Goal: Check status: Check status

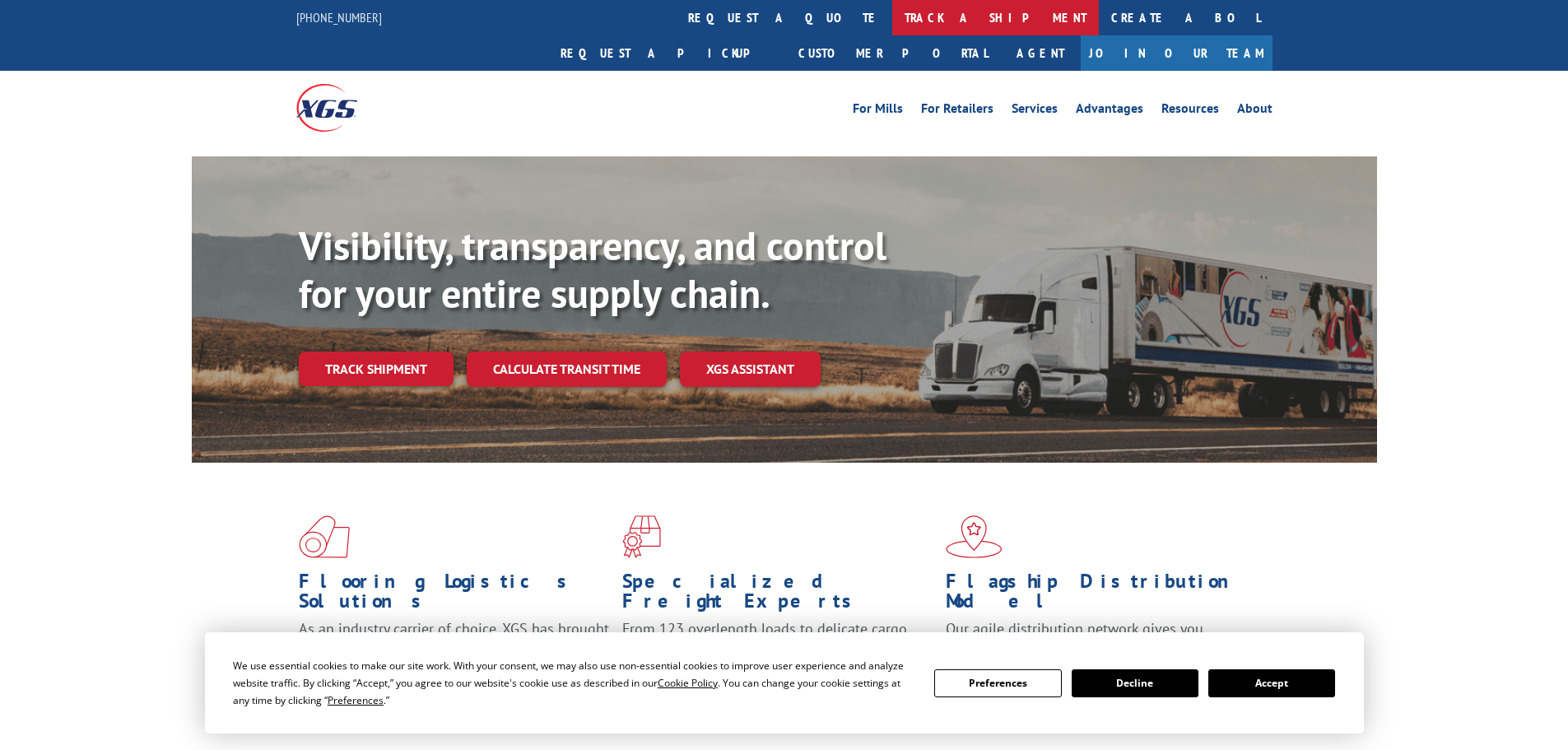
click at [892, 26] on link "track a shipment" at bounding box center [994, 17] width 206 height 35
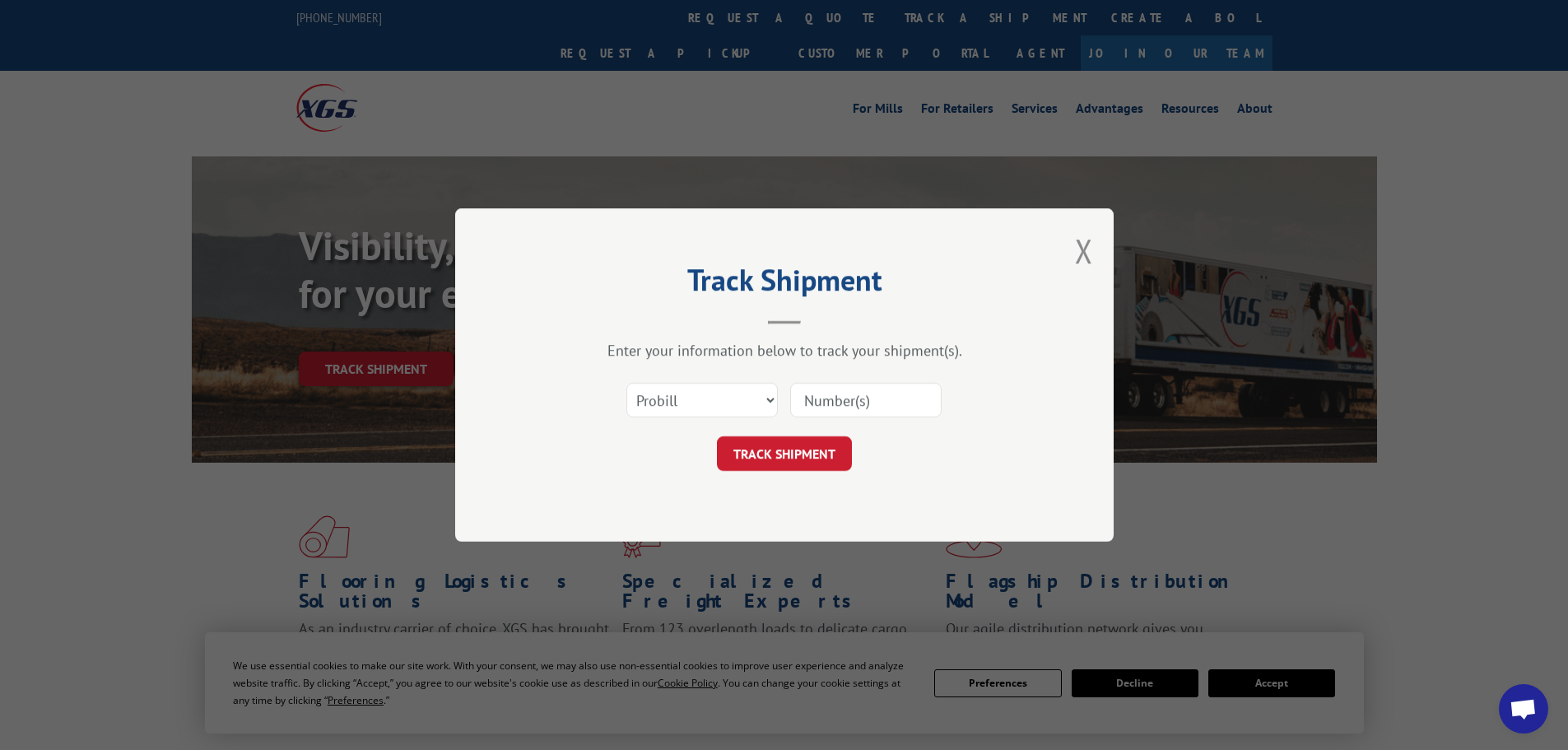
click at [816, 407] on input at bounding box center [866, 400] width 152 height 35
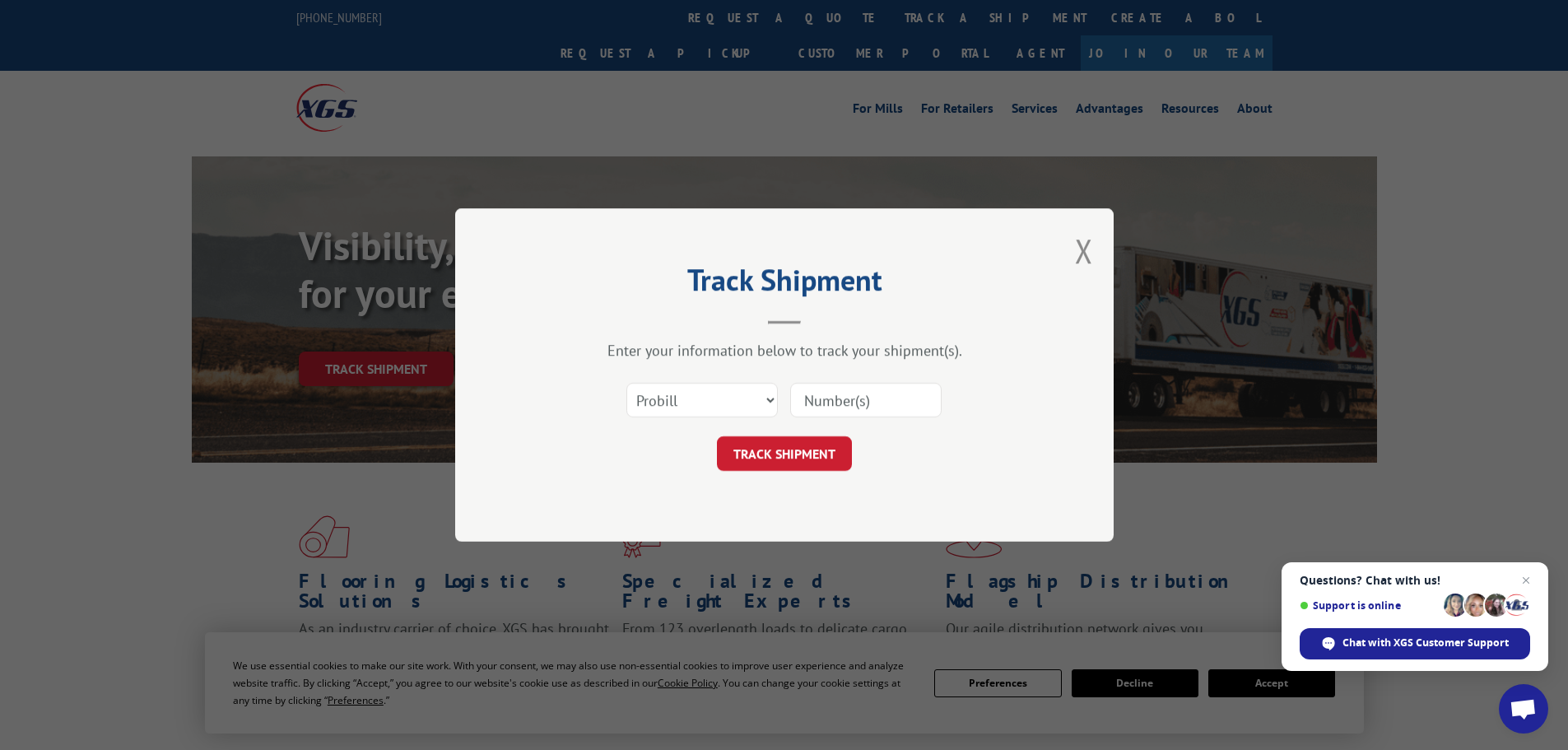
paste input "17228301"
type input "17228301"
click at [789, 439] on button "TRACK SHIPMENT" at bounding box center [784, 453] width 135 height 35
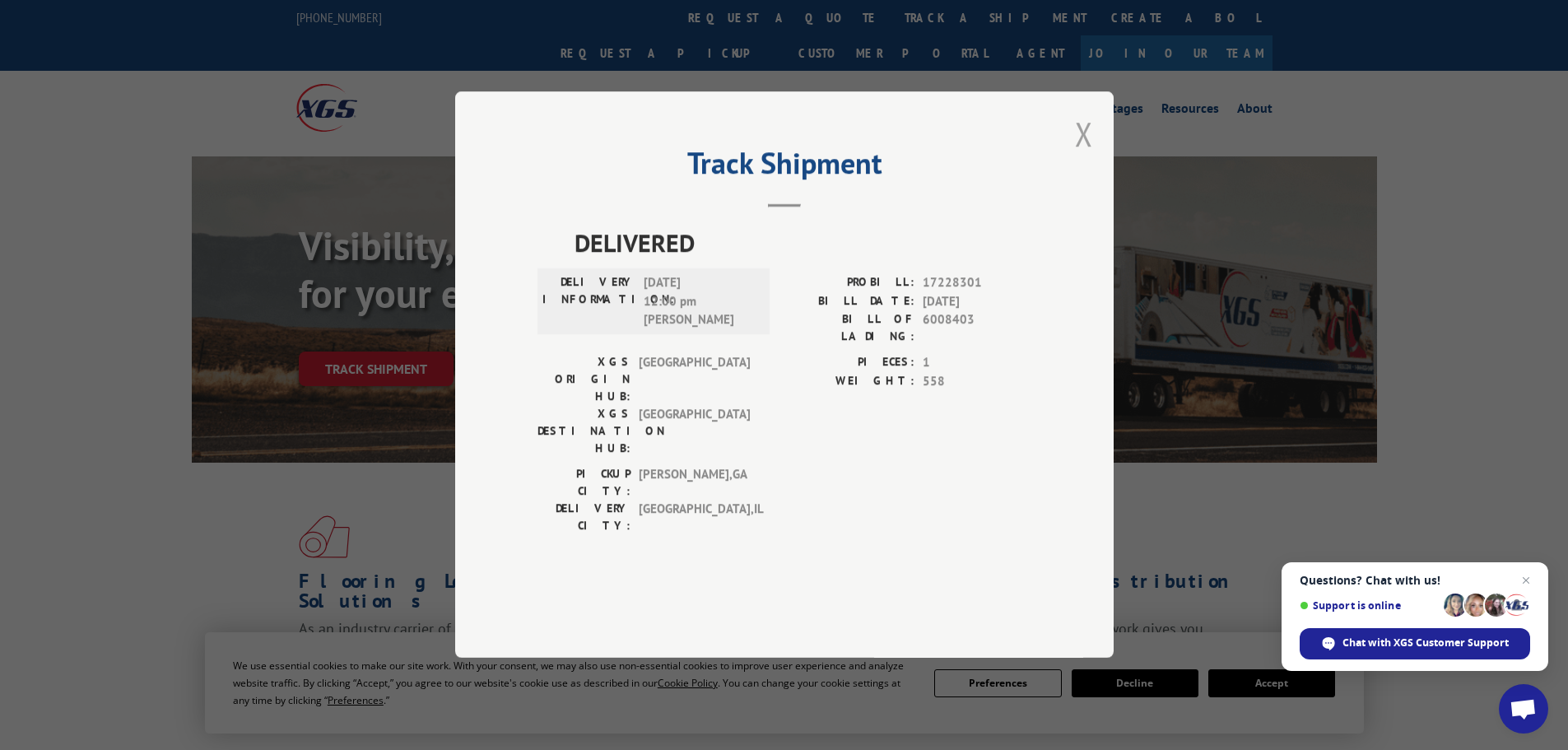
click at [1083, 156] on button "Close modal" at bounding box center [1083, 134] width 18 height 44
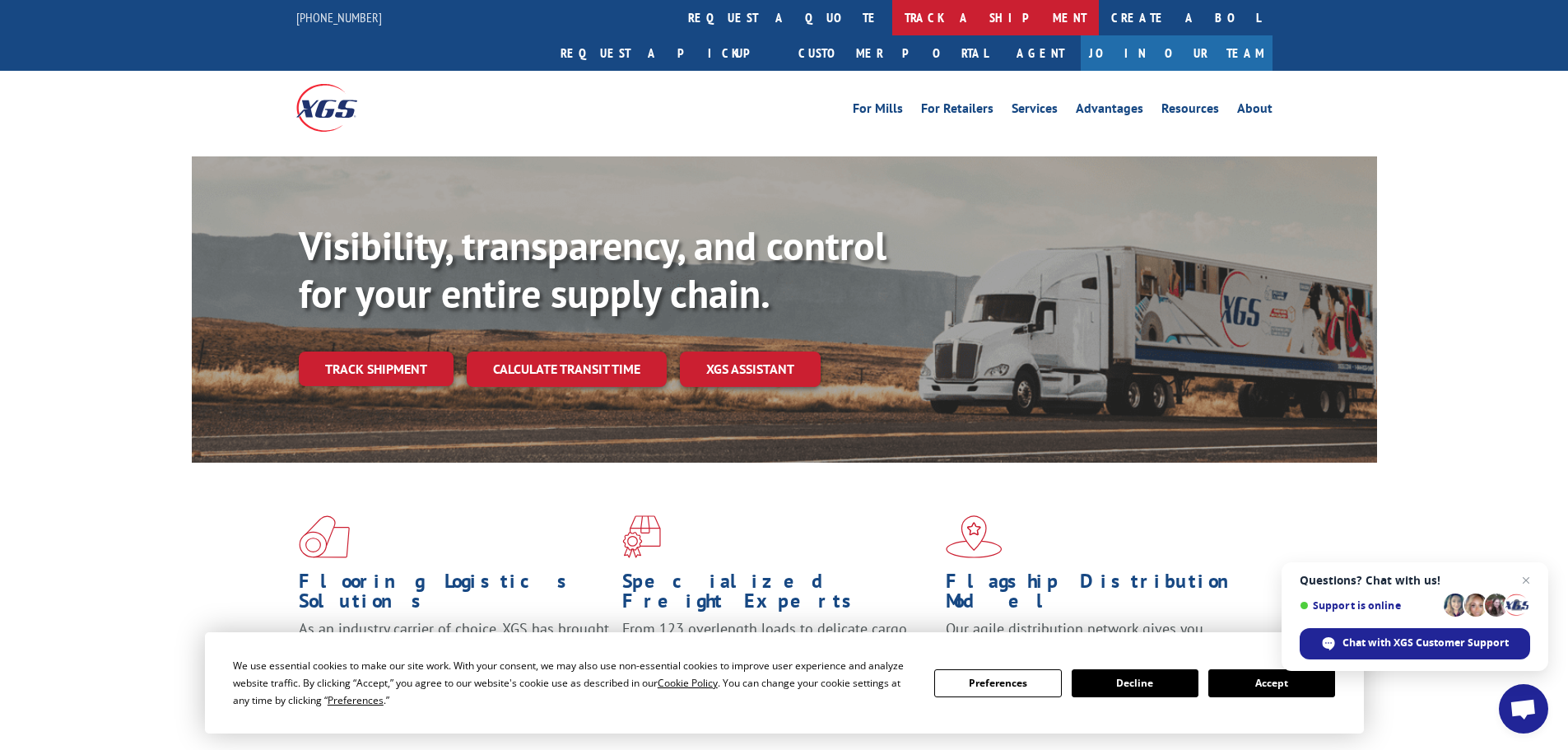
click at [892, 28] on link "track a shipment" at bounding box center [994, 17] width 206 height 35
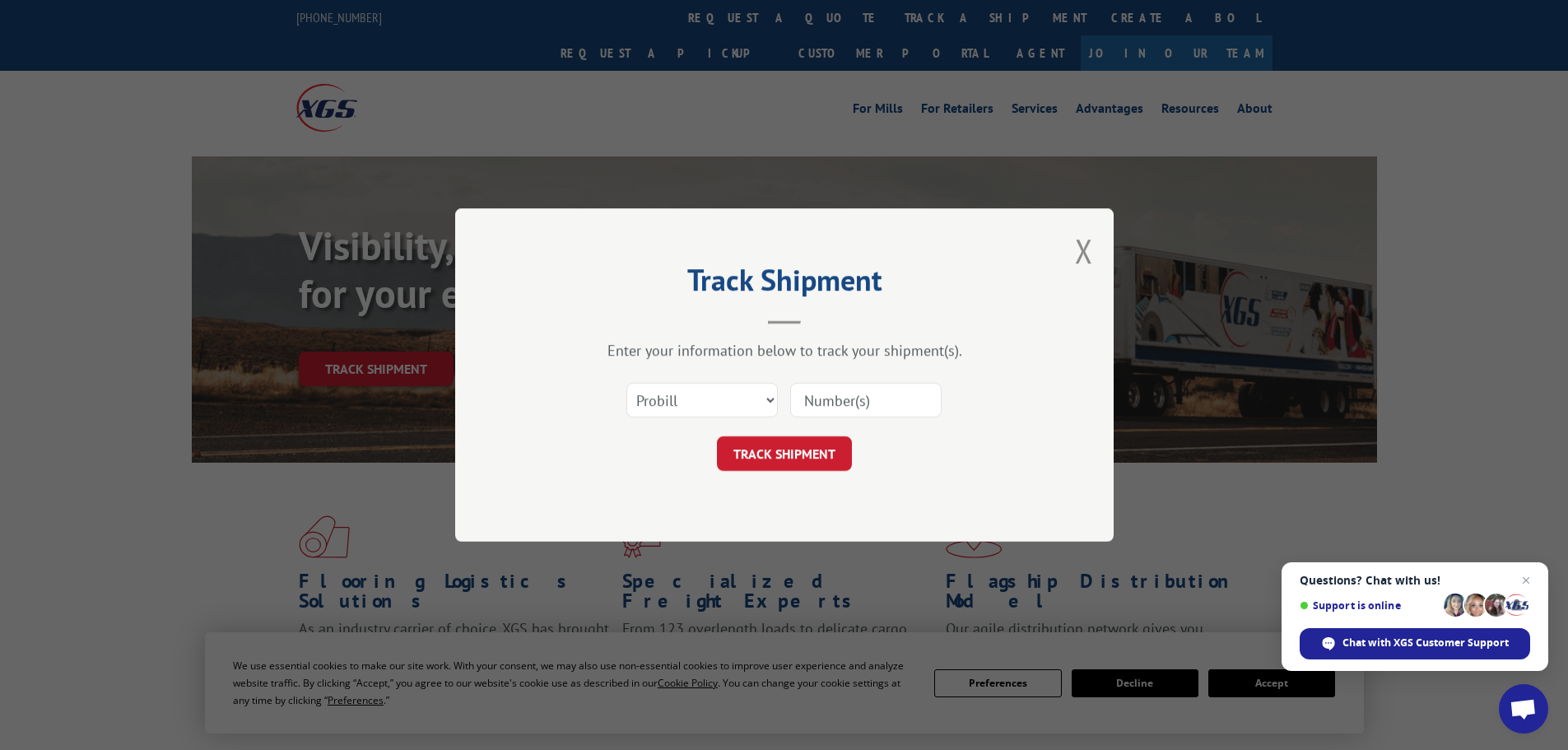
click at [837, 391] on input at bounding box center [866, 400] width 152 height 35
drag, startPoint x: 837, startPoint y: 391, endPoint x: 825, endPoint y: 397, distance: 13.4
paste input "17516606"
type input "17516606"
click at [764, 440] on button "TRACK SHIPMENT" at bounding box center [784, 453] width 135 height 35
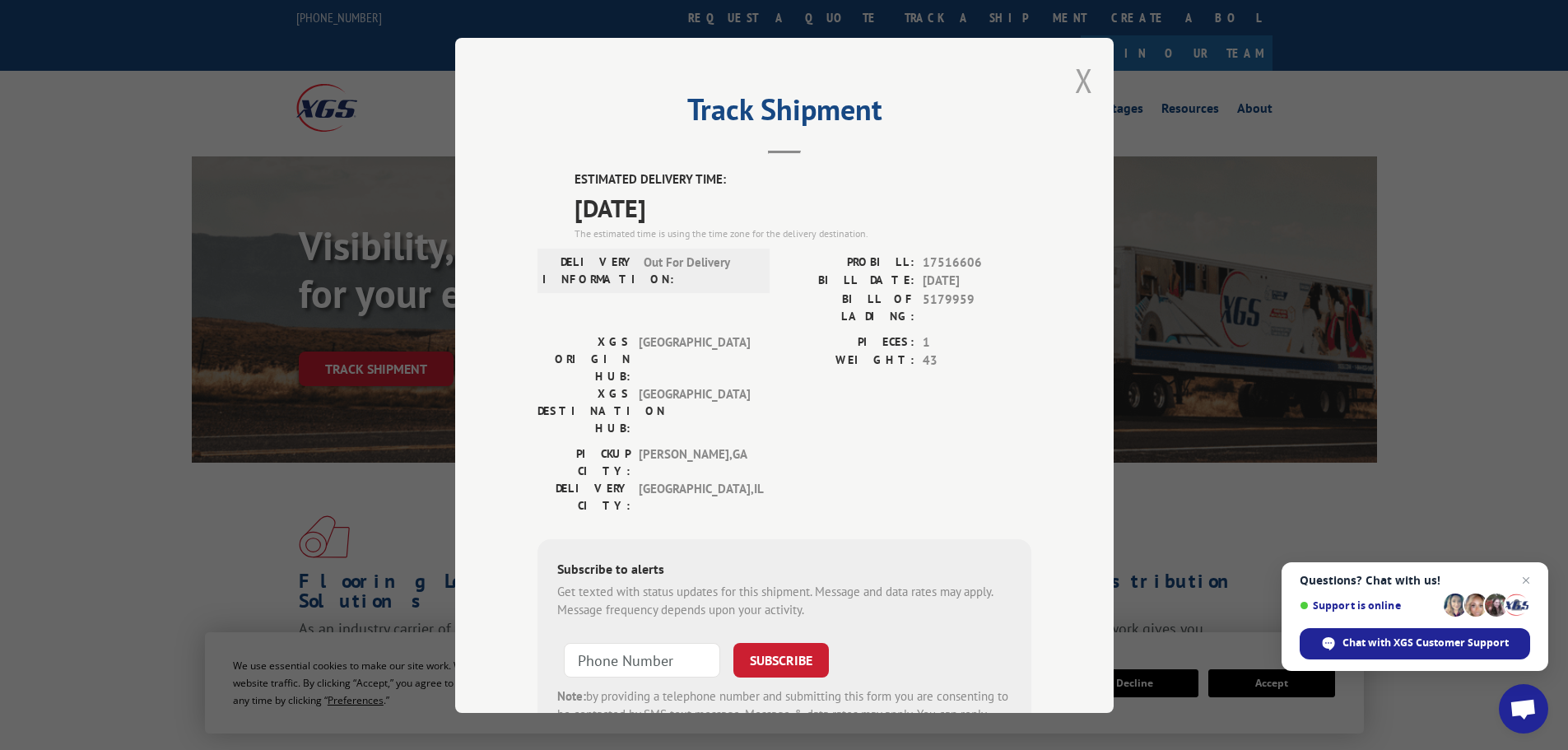
click at [1078, 79] on button "Close modal" at bounding box center [1083, 81] width 18 height 44
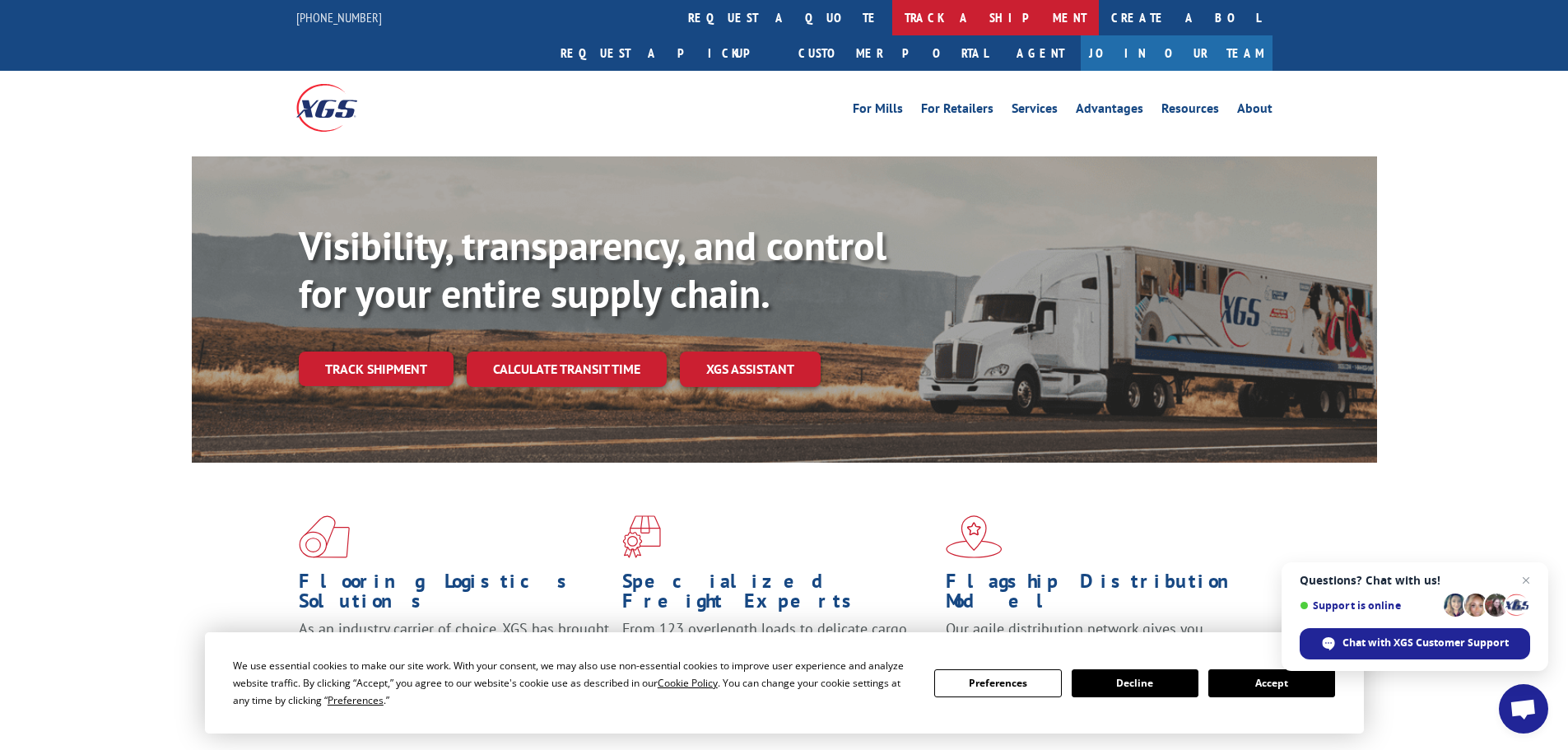
click at [892, 26] on link "track a shipment" at bounding box center [994, 17] width 206 height 35
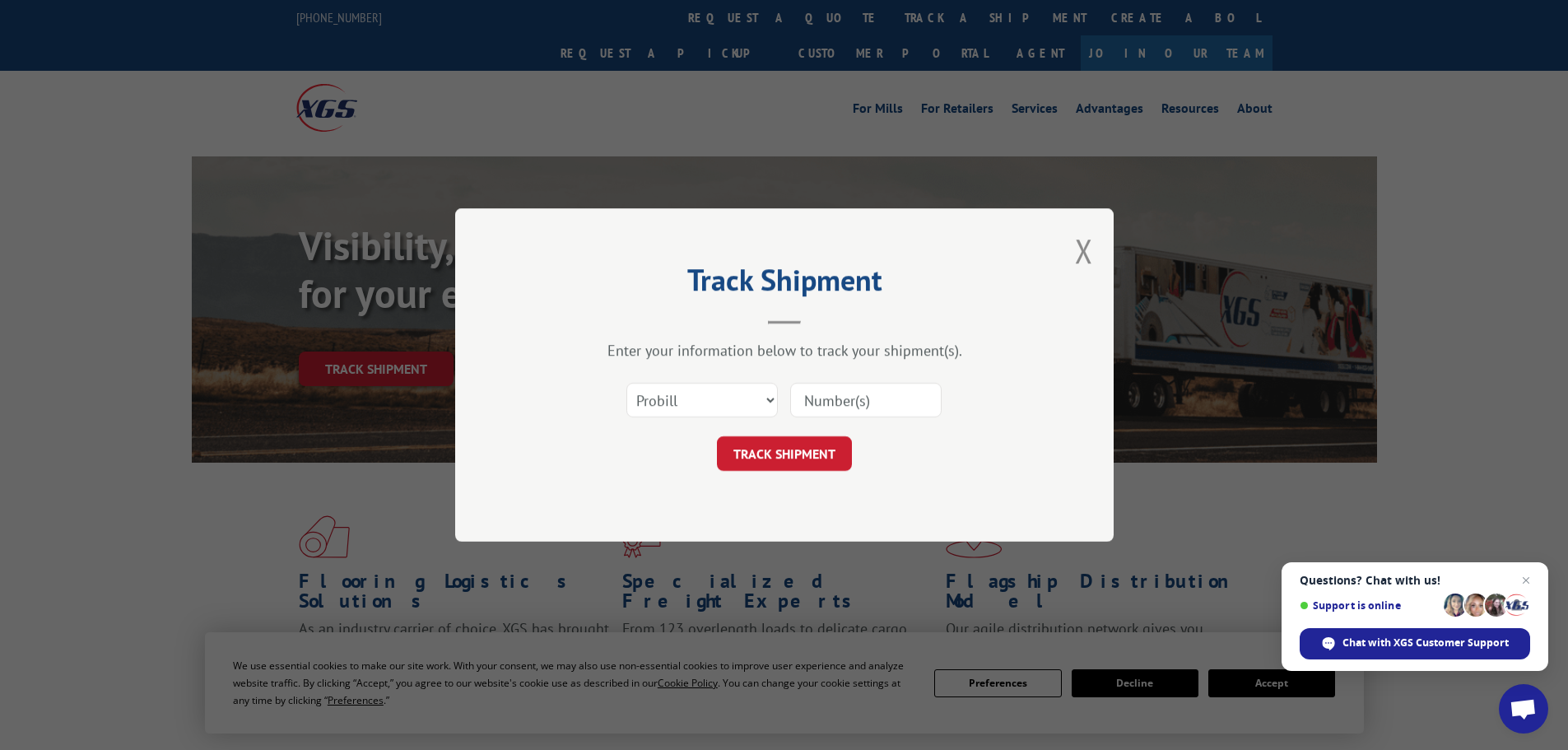
click at [830, 402] on input at bounding box center [866, 400] width 152 height 35
drag, startPoint x: 830, startPoint y: 402, endPoint x: 820, endPoint y: 404, distance: 10.2
paste input "17469903"
type input "17469903"
click at [792, 444] on button "TRACK SHIPMENT" at bounding box center [784, 453] width 135 height 35
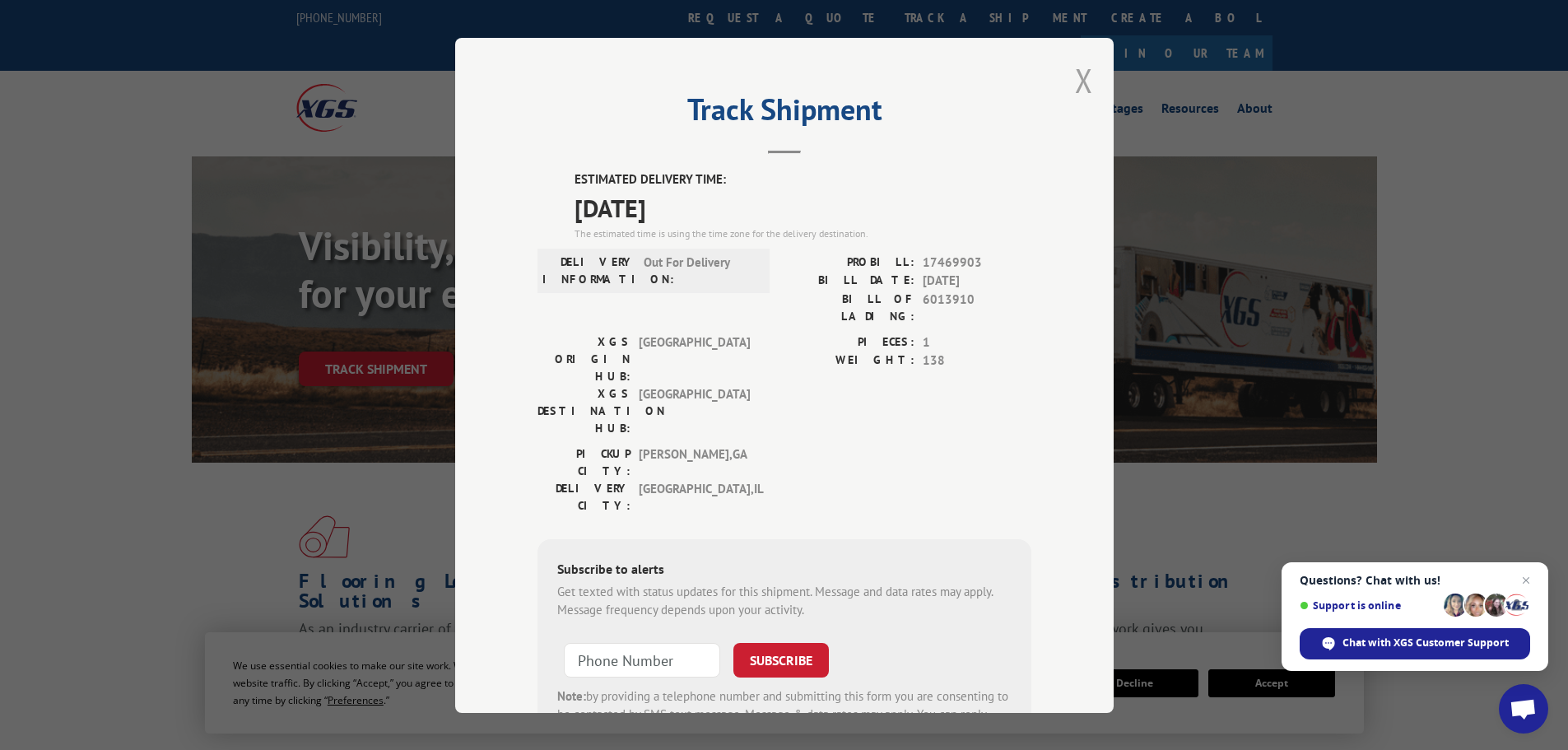
click at [1075, 76] on button "Close modal" at bounding box center [1083, 81] width 18 height 44
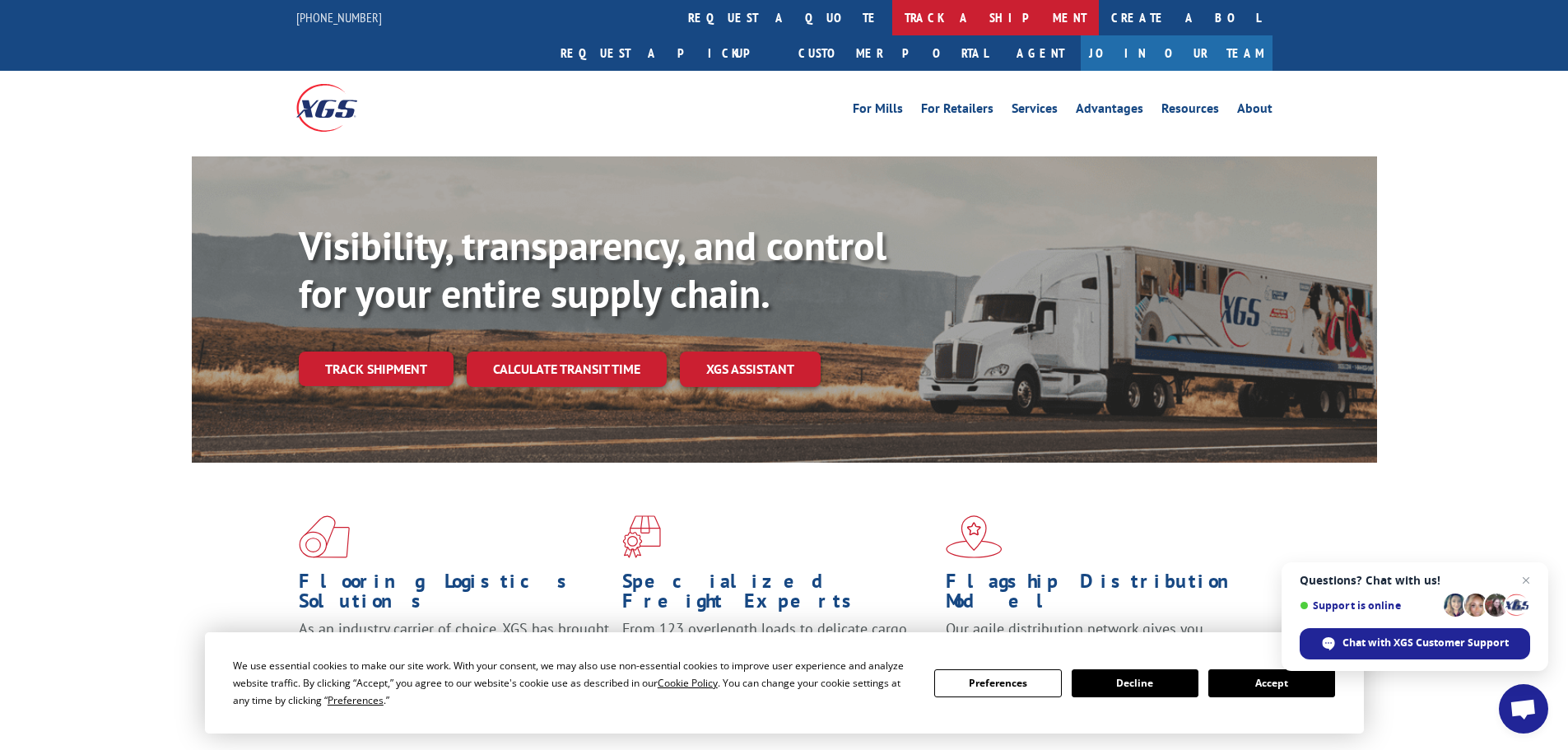
click at [892, 31] on link "track a shipment" at bounding box center [994, 17] width 206 height 35
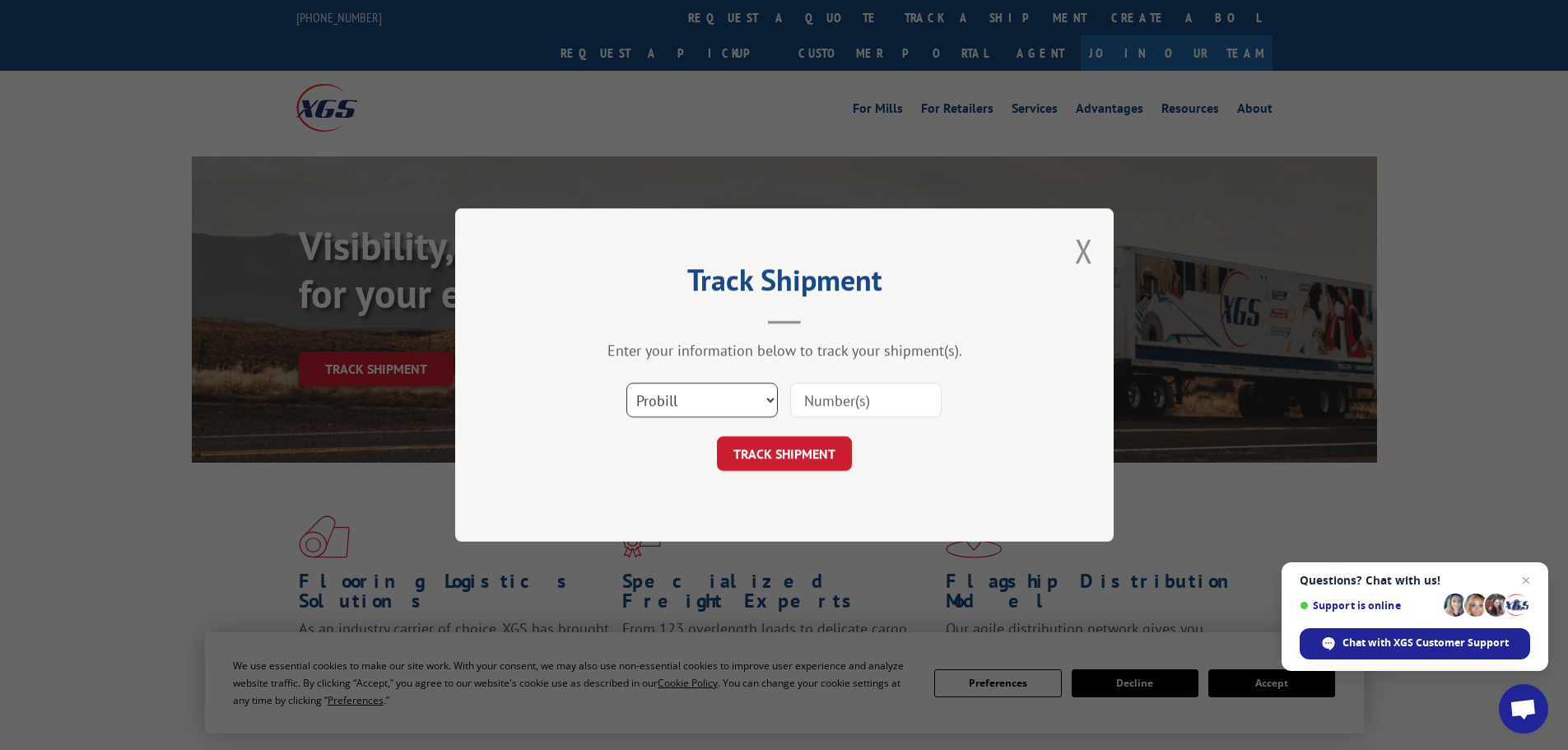
drag, startPoint x: 736, startPoint y: 402, endPoint x: 717, endPoint y: 415, distance: 23.0
click at [735, 405] on select "Select category... Probill BOL PO" at bounding box center [702, 400] width 152 height 35
select select "po"
click at [626, 383] on select "Select category... Probill BOL PO" at bounding box center [702, 400] width 152 height 35
click at [811, 399] on input at bounding box center [866, 400] width 152 height 35
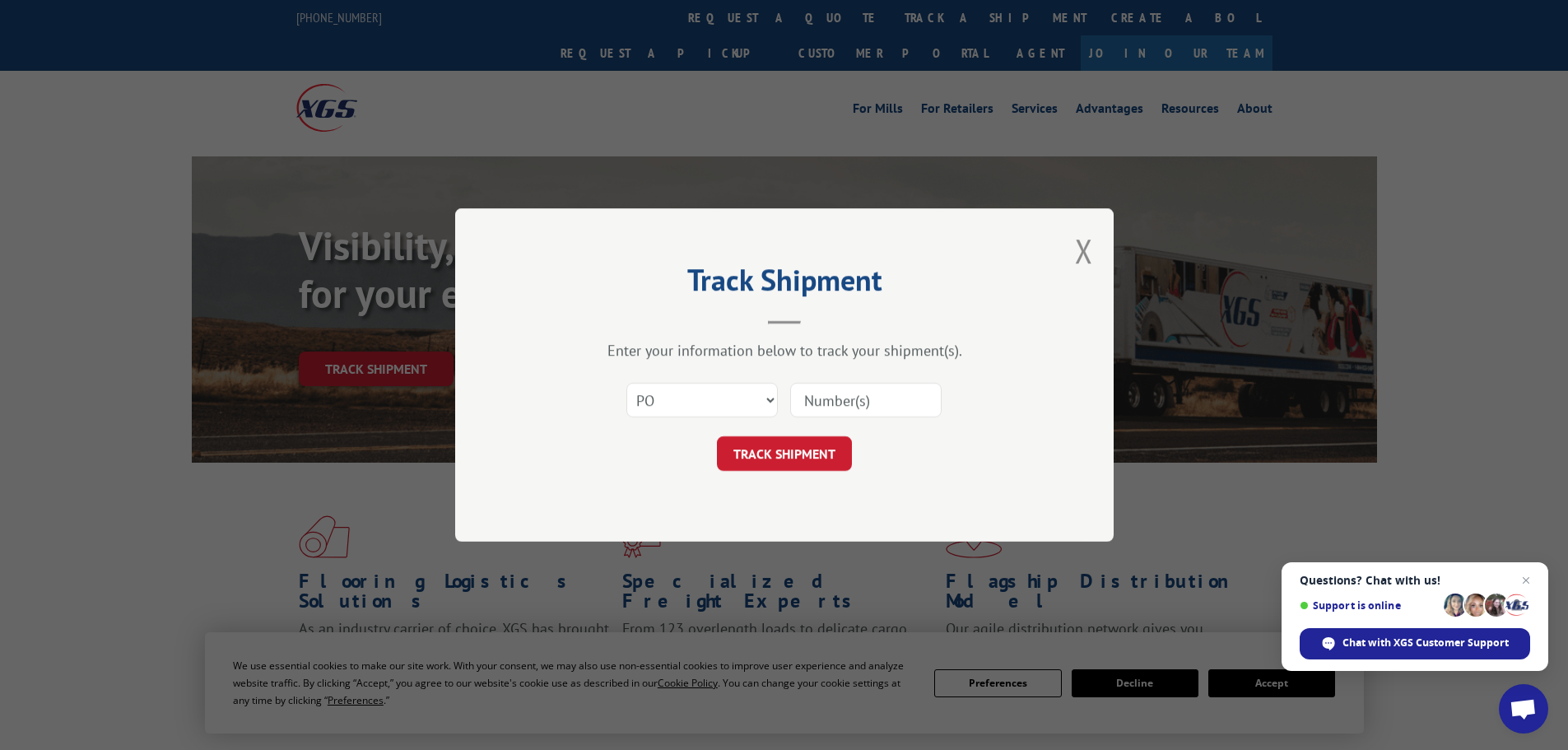
paste input "28503172"
type input "28503172"
click at [785, 436] on button "TRACK SHIPMENT" at bounding box center [784, 453] width 135 height 35
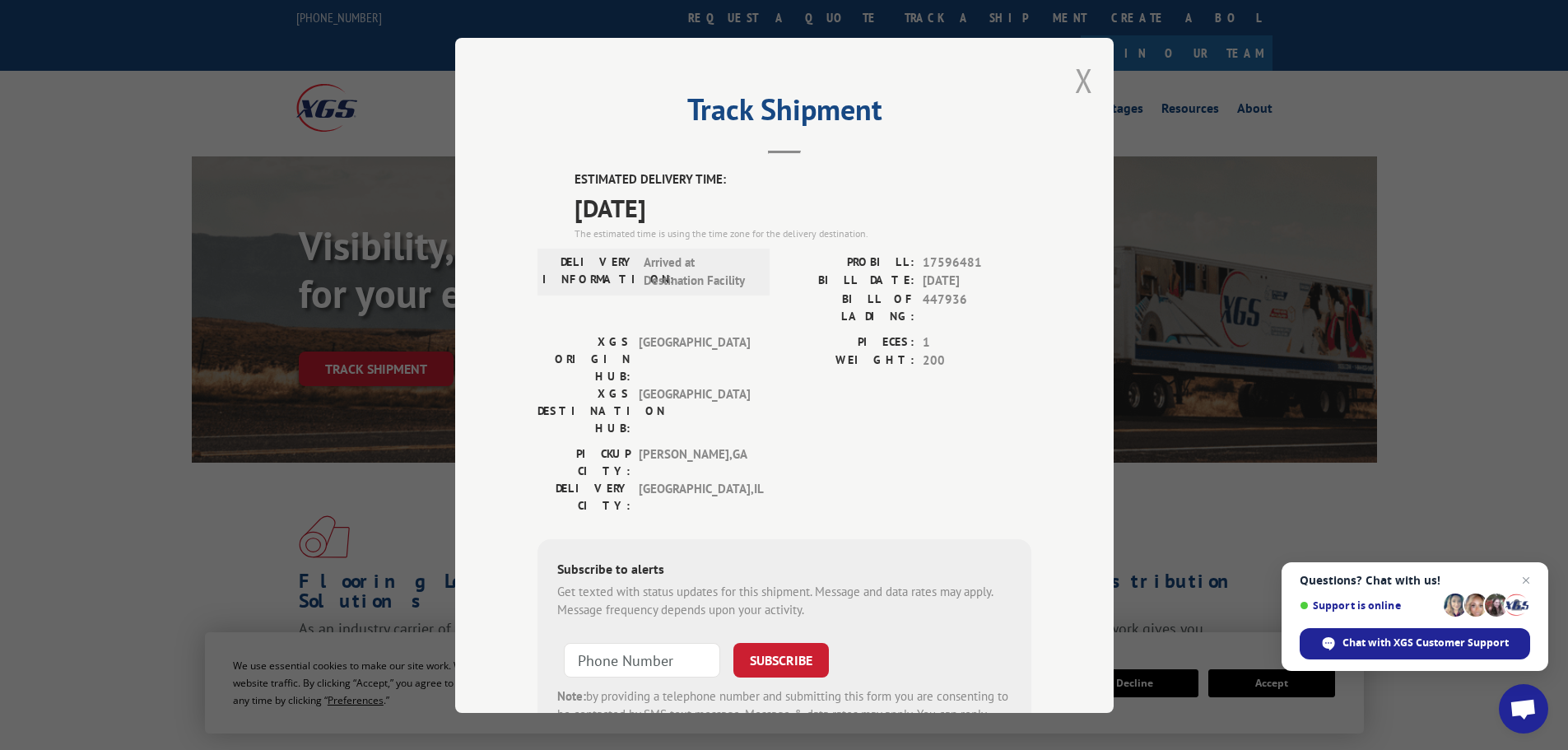
click at [1075, 73] on button "Close modal" at bounding box center [1083, 81] width 18 height 44
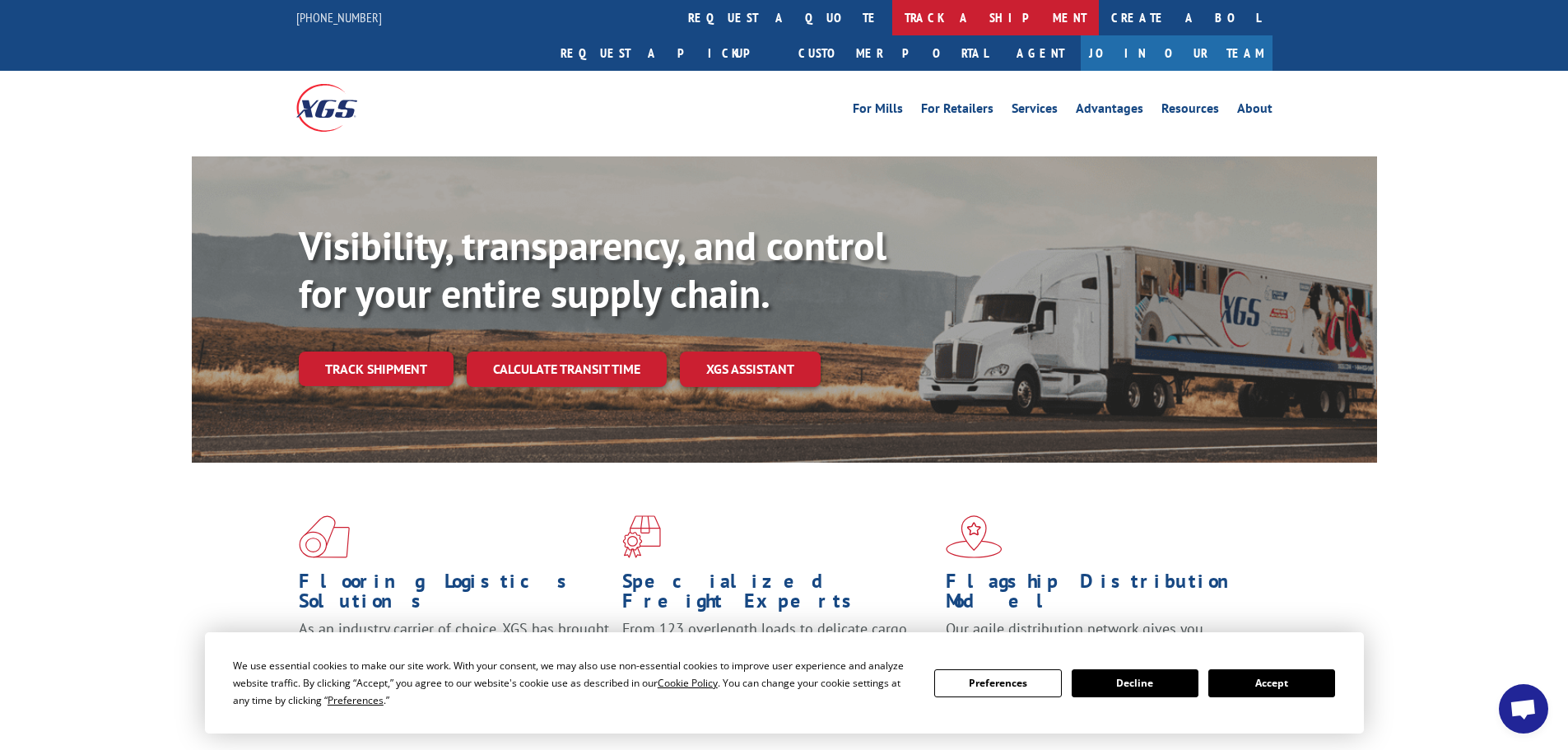
click at [892, 23] on link "track a shipment" at bounding box center [994, 17] width 206 height 35
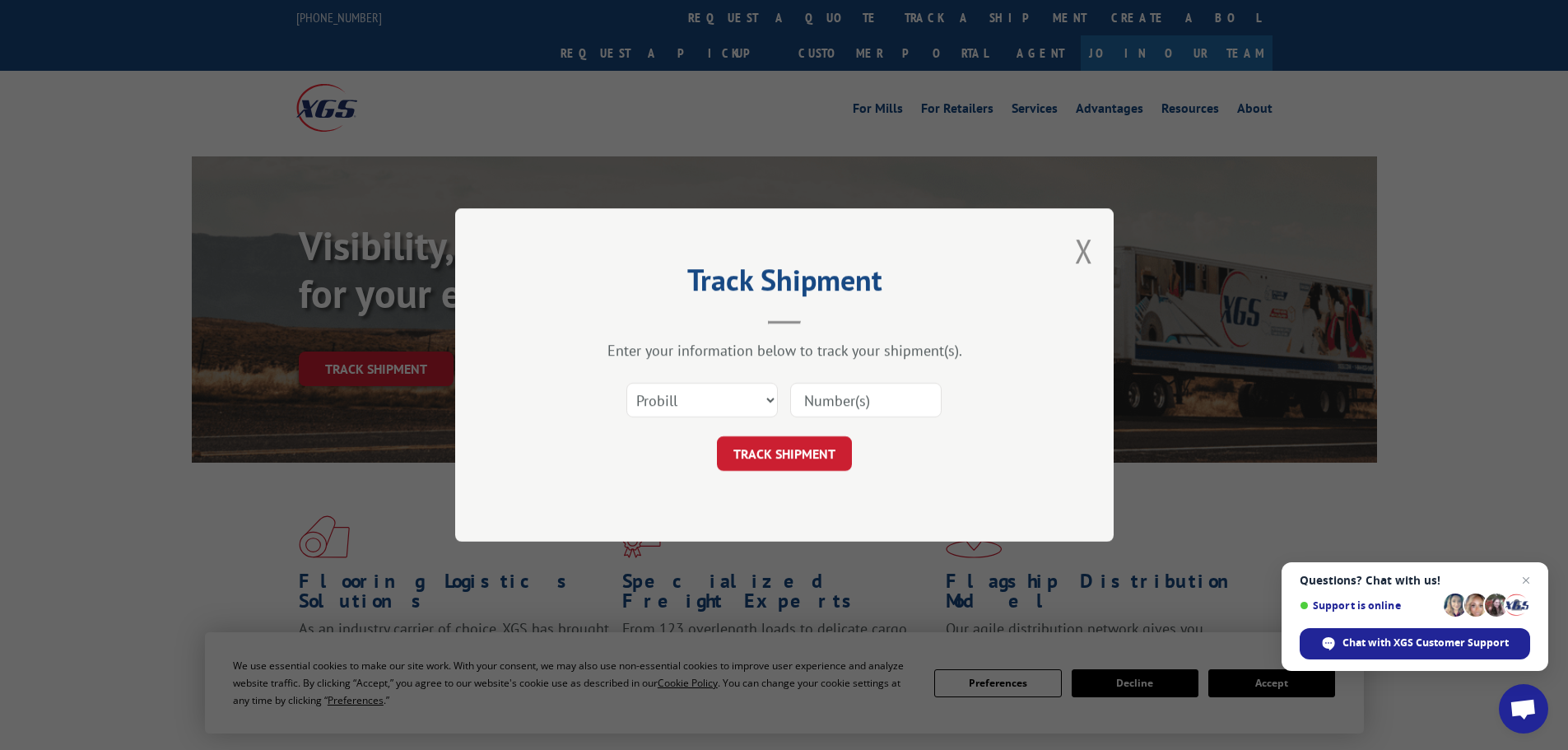
click at [802, 390] on input at bounding box center [866, 400] width 152 height 35
paste input "17521107"
type input "17521107"
click at [800, 453] on button "TRACK SHIPMENT" at bounding box center [784, 453] width 135 height 35
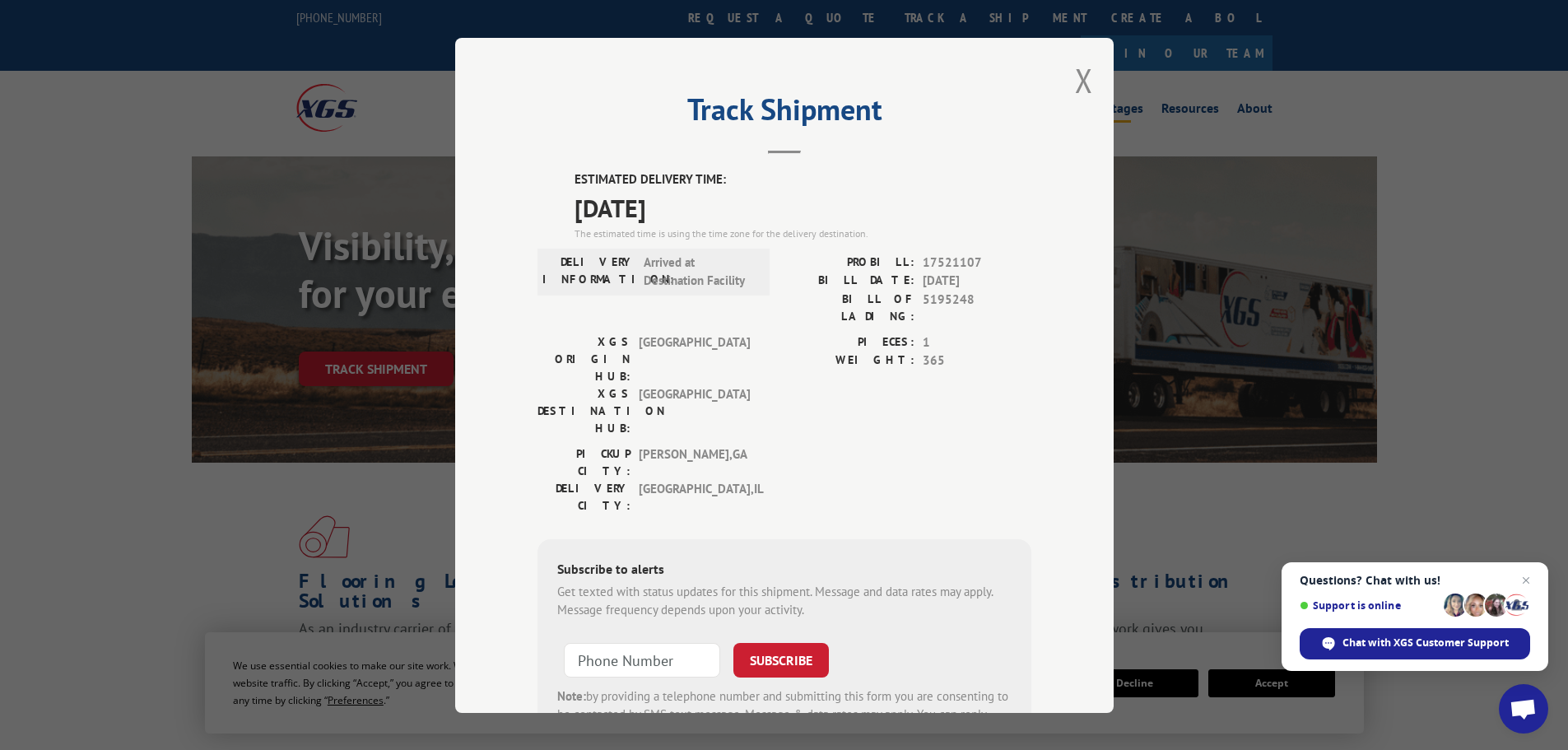
click at [1078, 83] on button "Close modal" at bounding box center [1083, 81] width 18 height 44
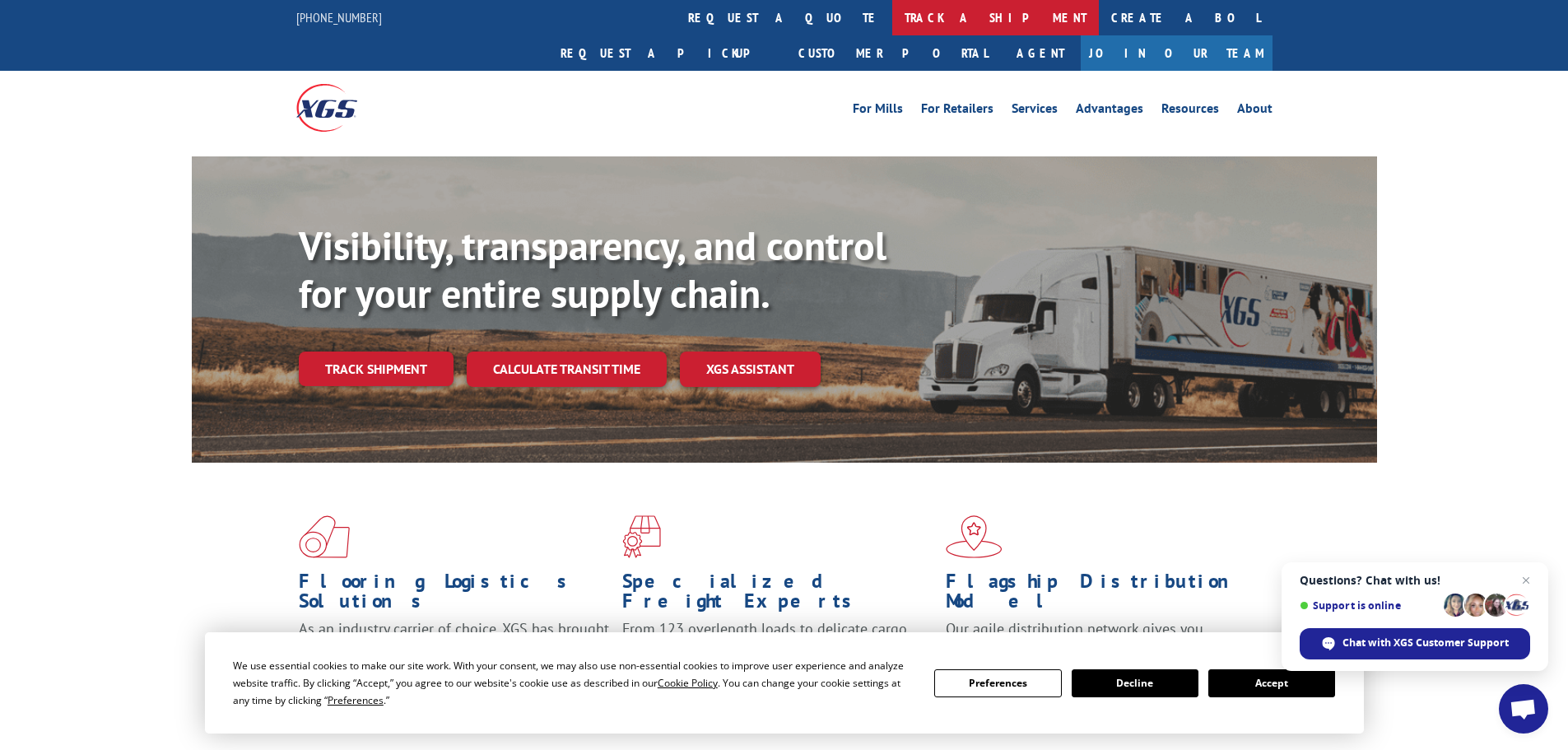
click at [892, 30] on link "track a shipment" at bounding box center [994, 17] width 206 height 35
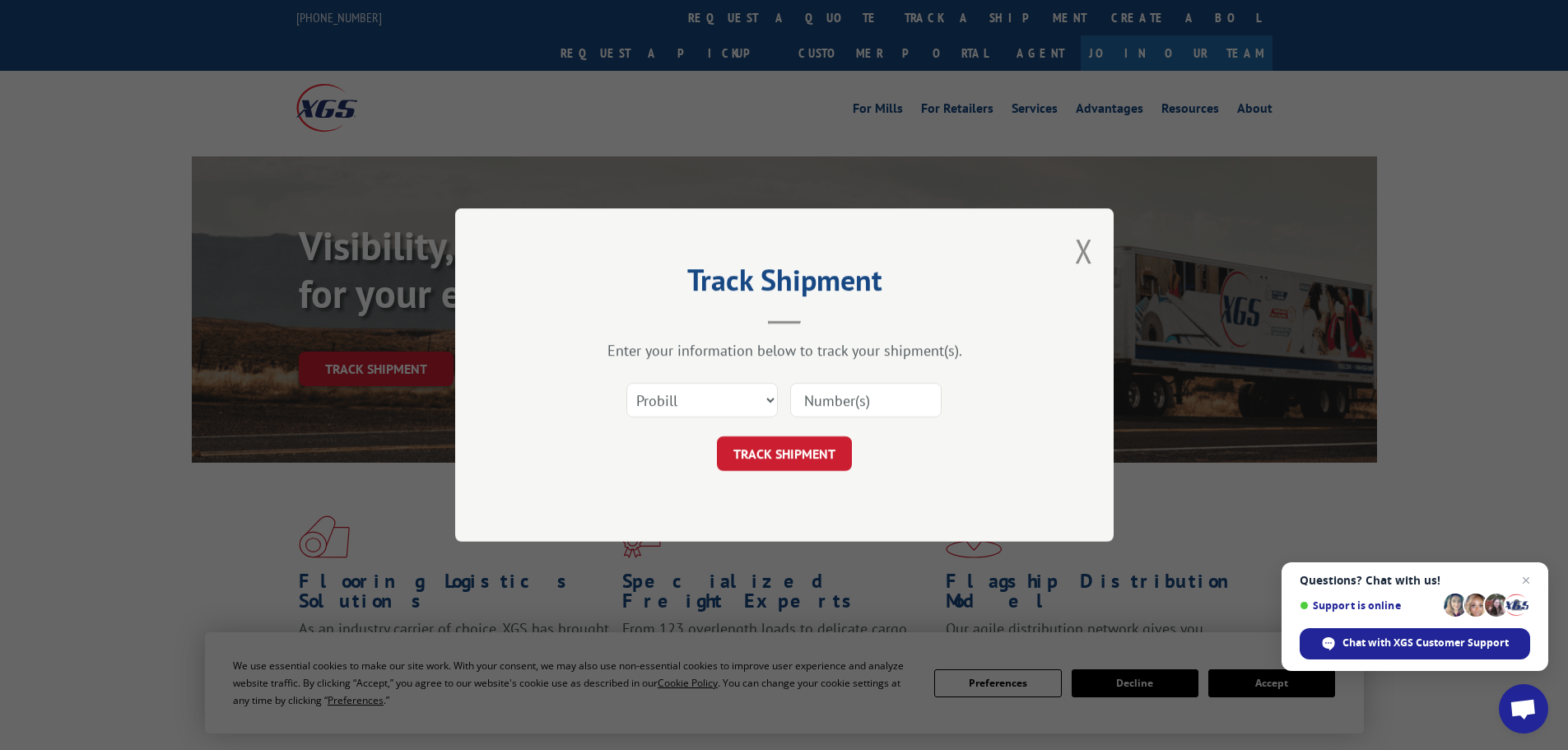
click at [867, 386] on input at bounding box center [866, 400] width 152 height 35
paste input "17470259"
type input "17470259"
click at [787, 449] on button "TRACK SHIPMENT" at bounding box center [784, 453] width 135 height 35
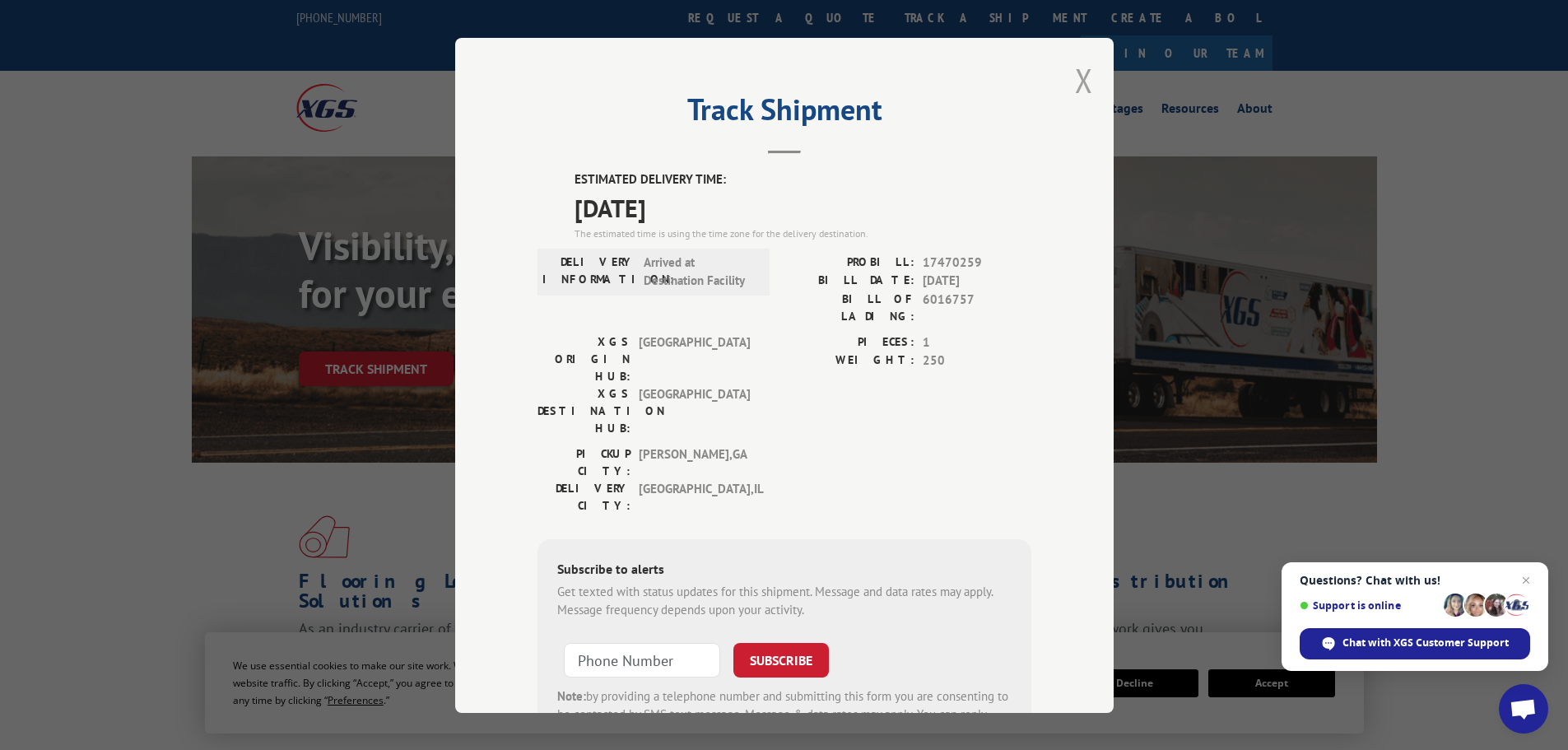
click at [1076, 80] on button "Close modal" at bounding box center [1083, 81] width 18 height 44
